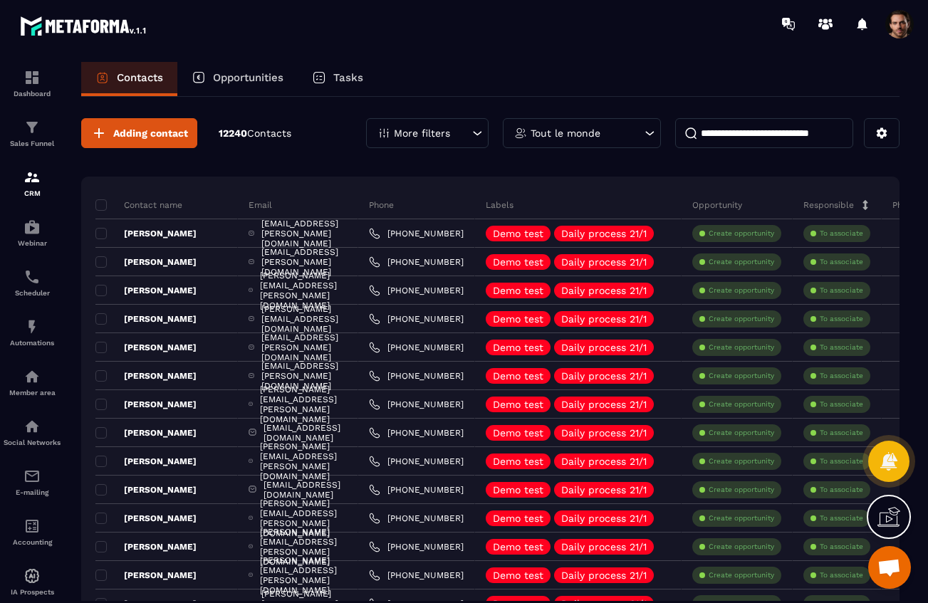
click at [573, 133] on p "Tout le monde" at bounding box center [566, 133] width 70 height 10
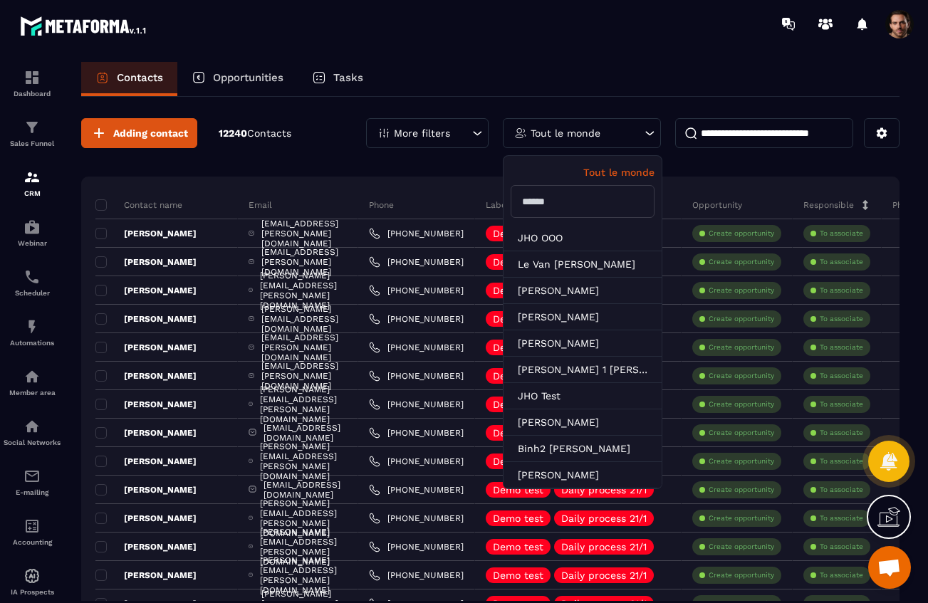
click at [573, 133] on p "Tout le monde" at bounding box center [566, 133] width 70 height 10
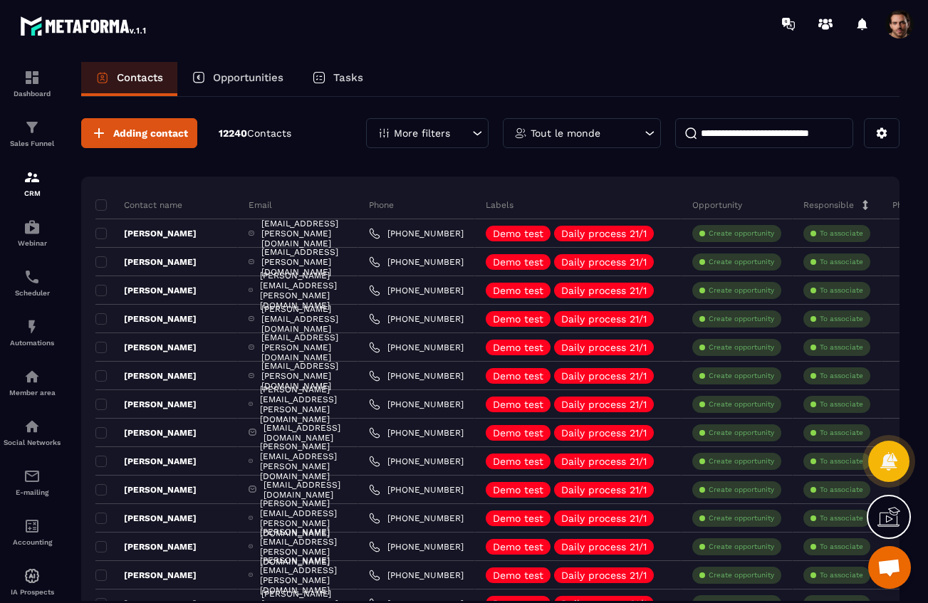
click at [414, 134] on p "More filters" at bounding box center [422, 133] width 56 height 10
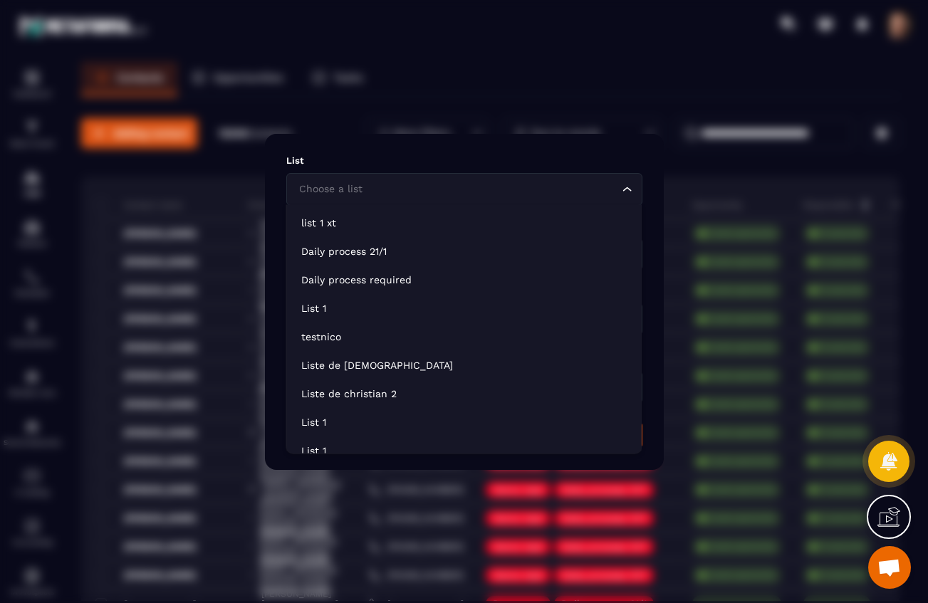
click at [375, 194] on input "Search for option" at bounding box center [457, 190] width 323 height 16
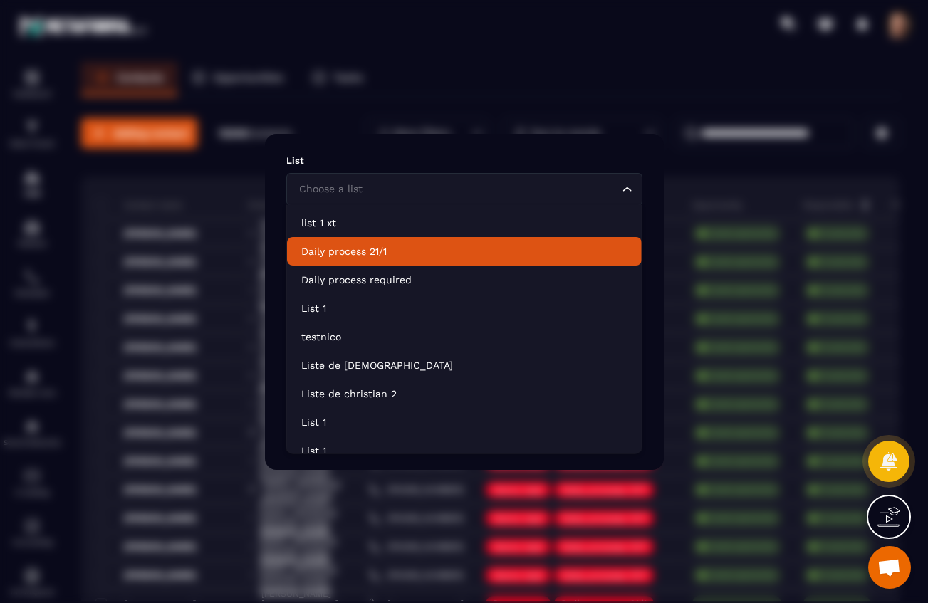
click at [350, 249] on p "Daily process 21/1" at bounding box center [464, 251] width 326 height 14
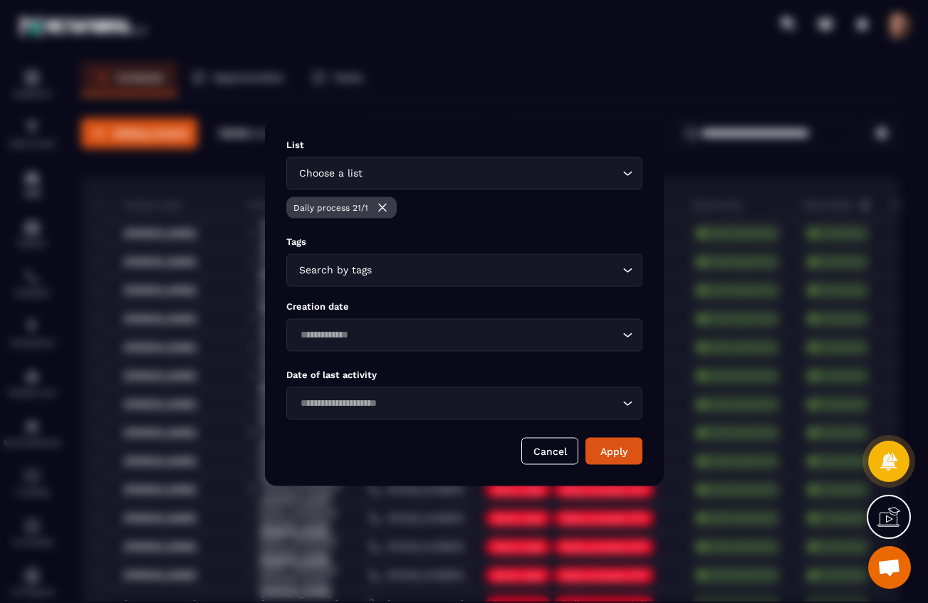
click at [412, 183] on div "Choose a list Loading..." at bounding box center [464, 173] width 356 height 33
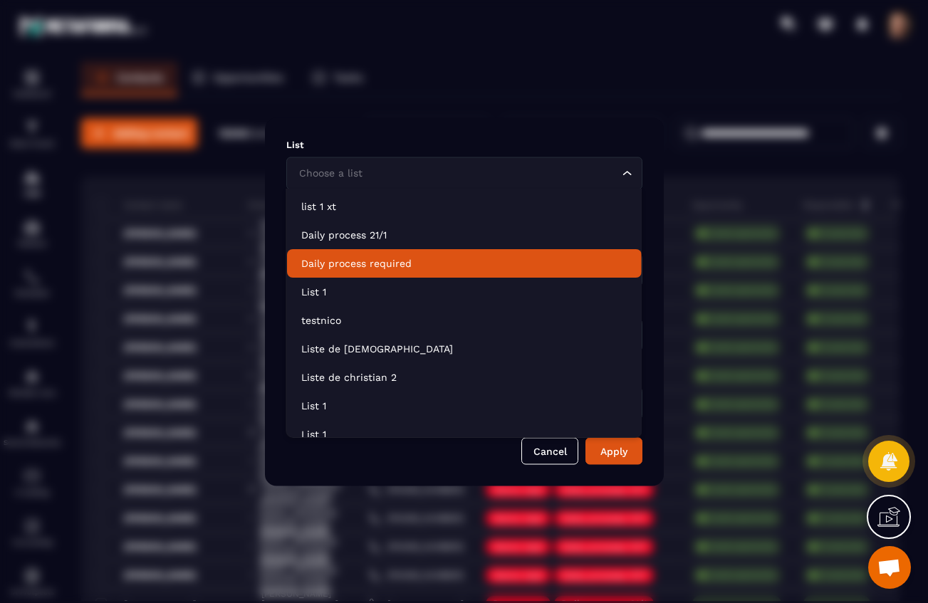
click at [354, 258] on p "Daily process required" at bounding box center [464, 263] width 326 height 14
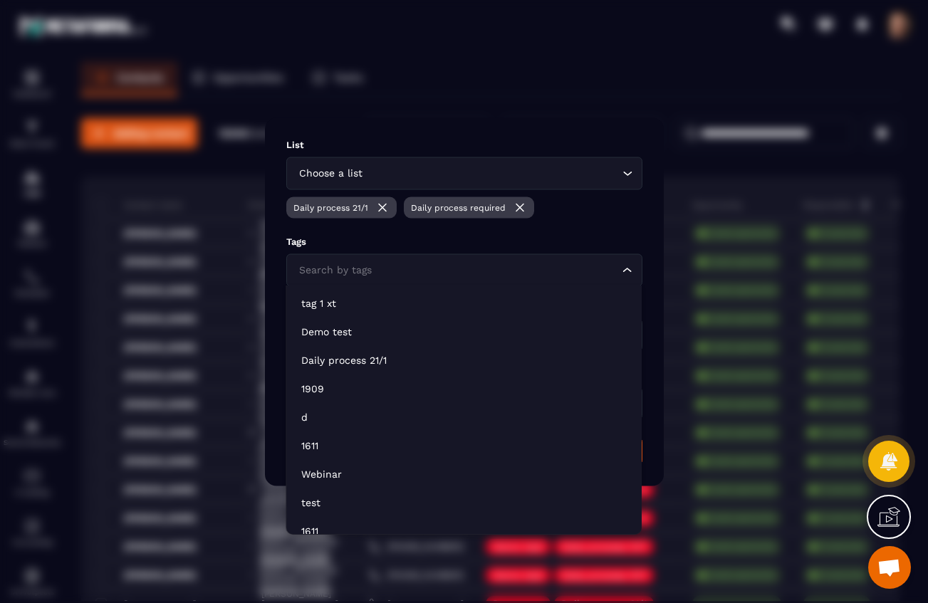
click at [348, 285] on div "Search by tags Loading..." at bounding box center [464, 270] width 356 height 33
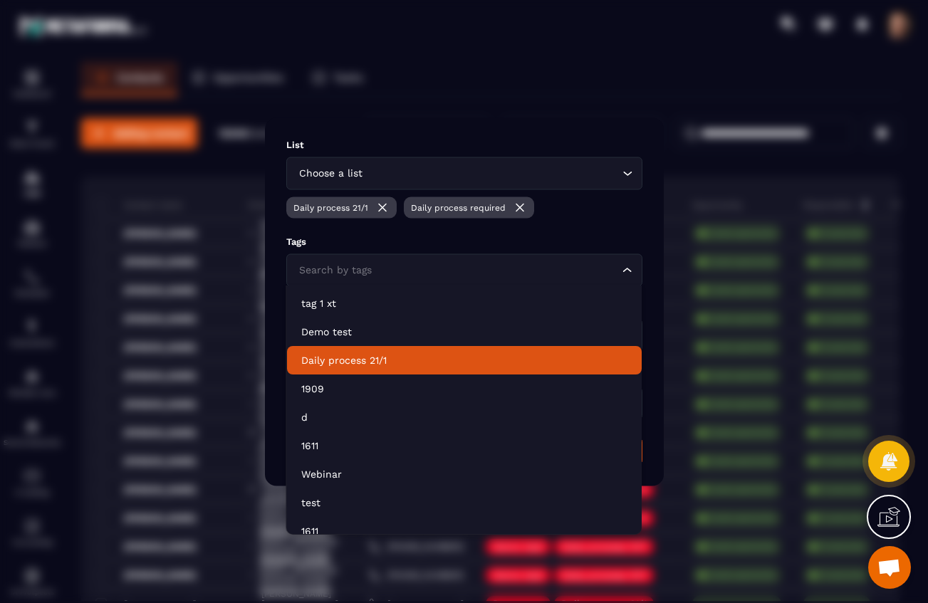
click at [349, 357] on p "Daily process 21/1" at bounding box center [464, 360] width 326 height 14
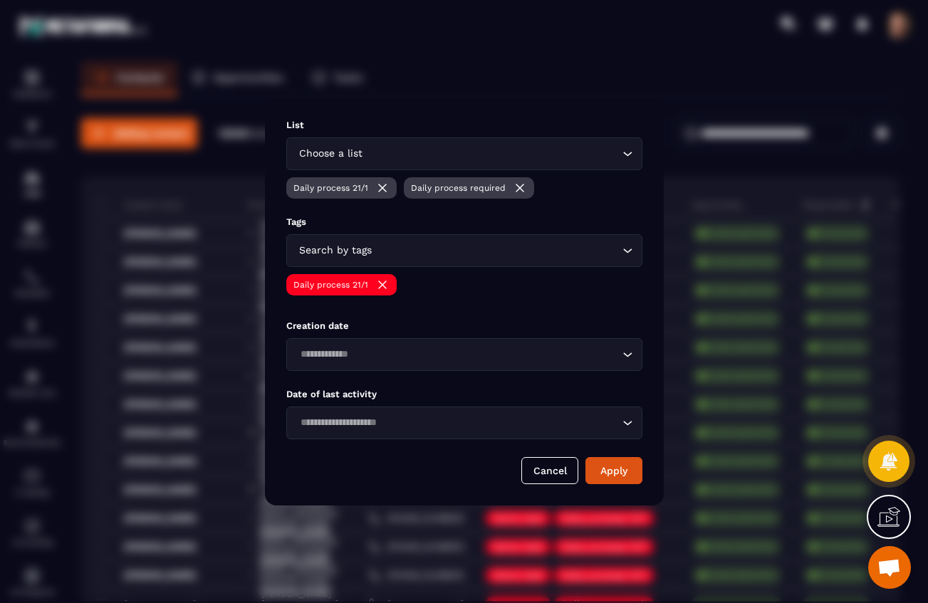
click at [409, 256] on input "Search for option" at bounding box center [497, 251] width 244 height 16
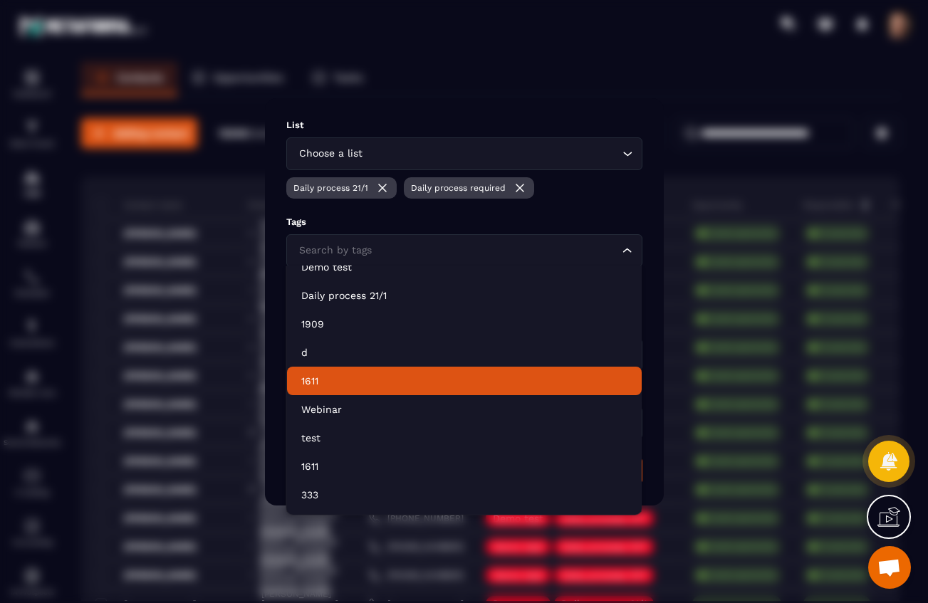
scroll to position [129, 0]
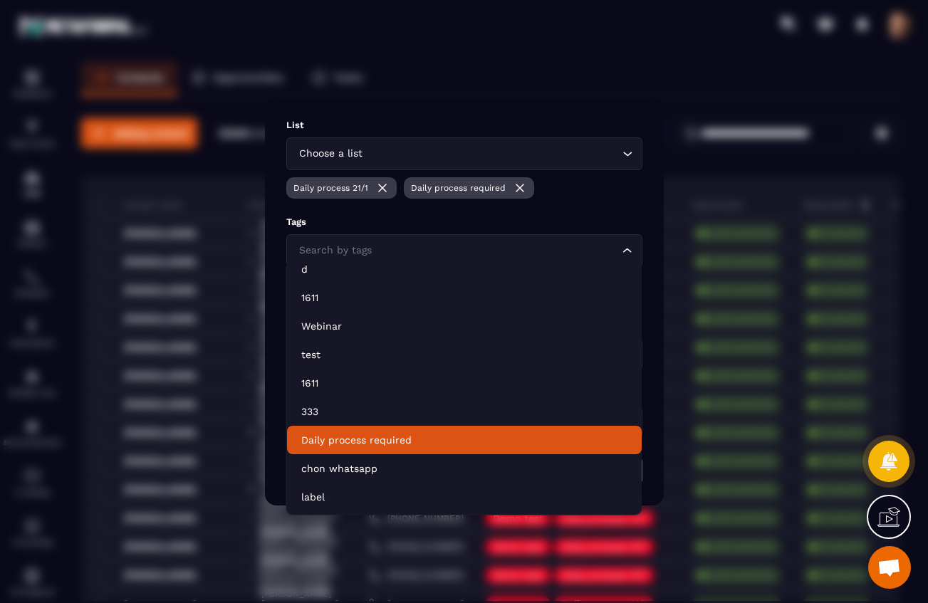
click at [385, 444] on p "Daily process required" at bounding box center [464, 440] width 326 height 14
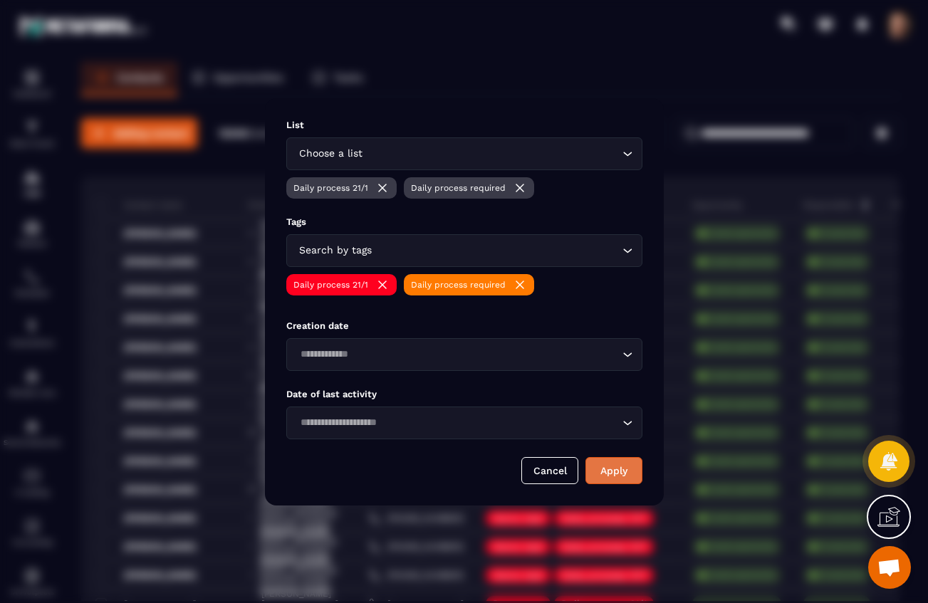
click at [614, 468] on button "Apply" at bounding box center [613, 470] width 57 height 27
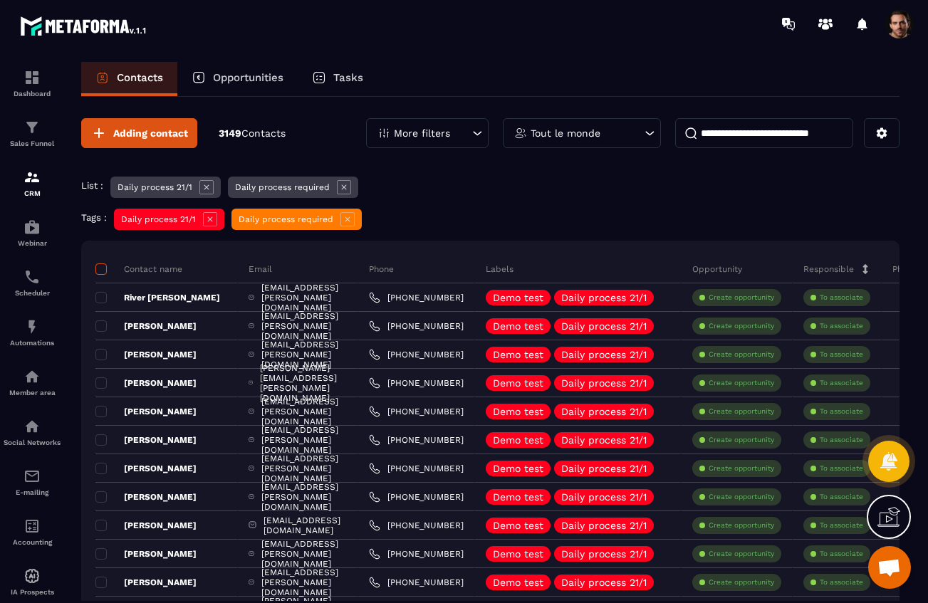
click at [106, 271] on span at bounding box center [100, 268] width 11 height 11
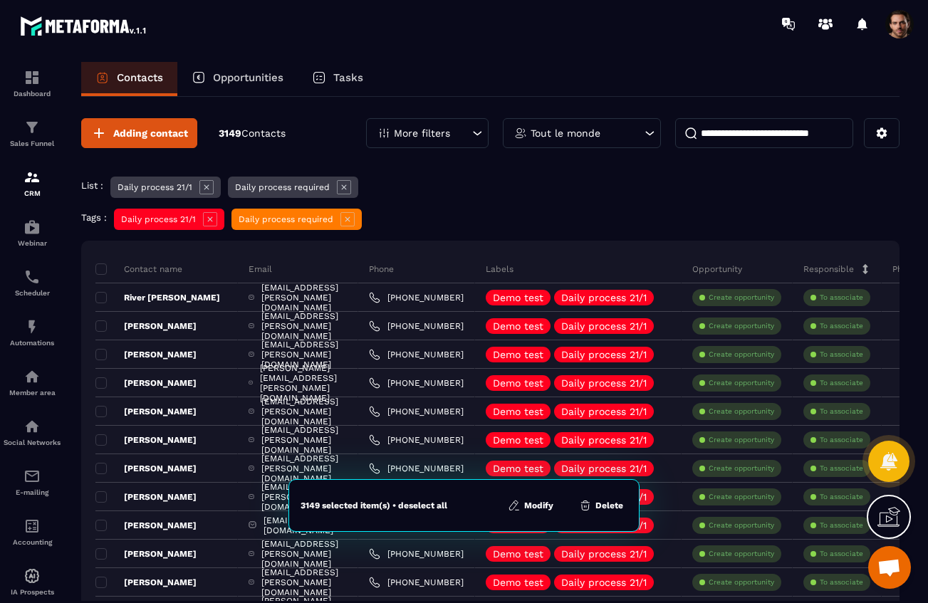
click at [602, 510] on button "Delete" at bounding box center [601, 505] width 53 height 14
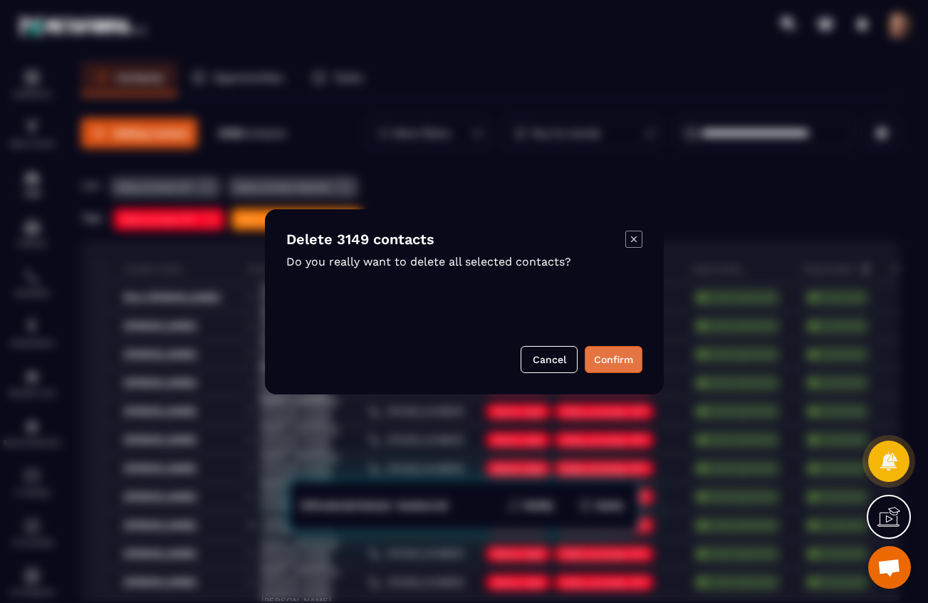
click at [612, 359] on button "Confirm" at bounding box center [614, 359] width 58 height 27
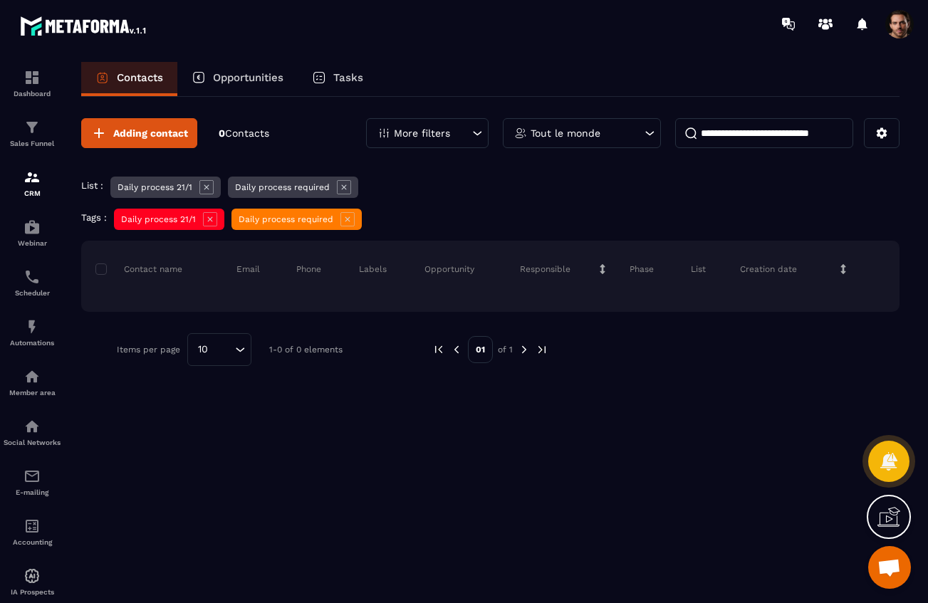
click at [207, 189] on icon at bounding box center [206, 187] width 14 height 14
click at [222, 187] on icon at bounding box center [226, 187] width 14 height 14
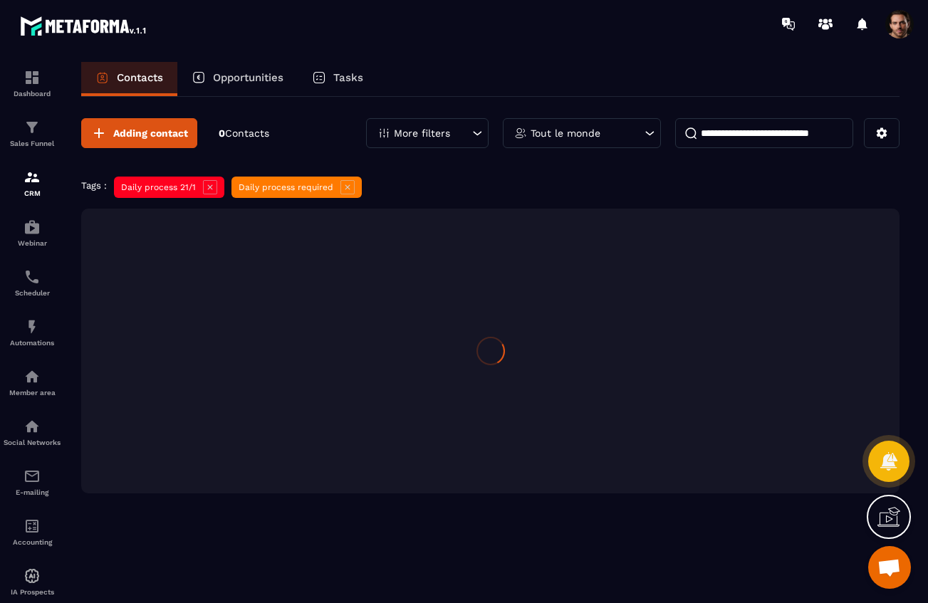
click at [212, 192] on icon at bounding box center [210, 187] width 14 height 14
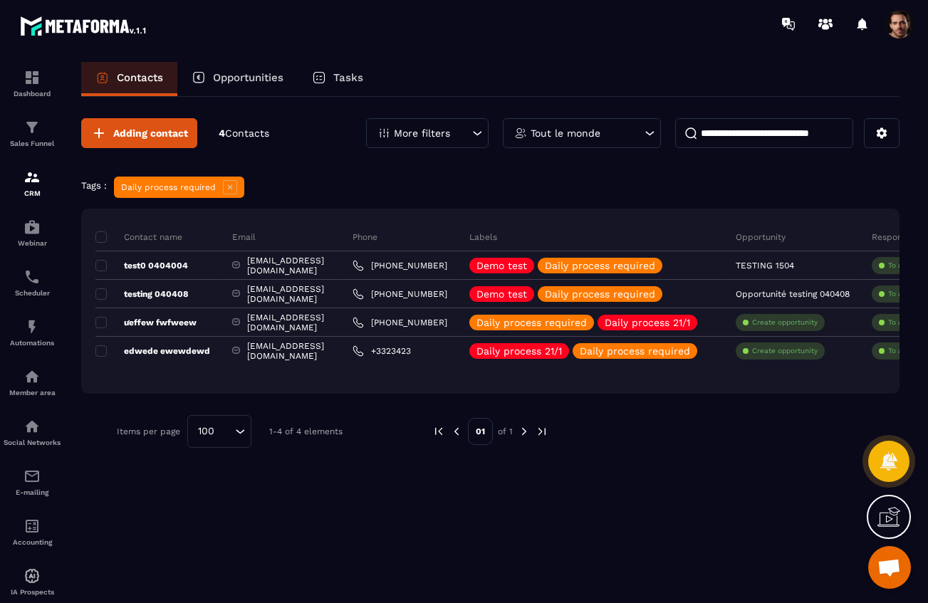
click at [231, 187] on icon at bounding box center [230, 187] width 14 height 14
